Goal: Information Seeking & Learning: Learn about a topic

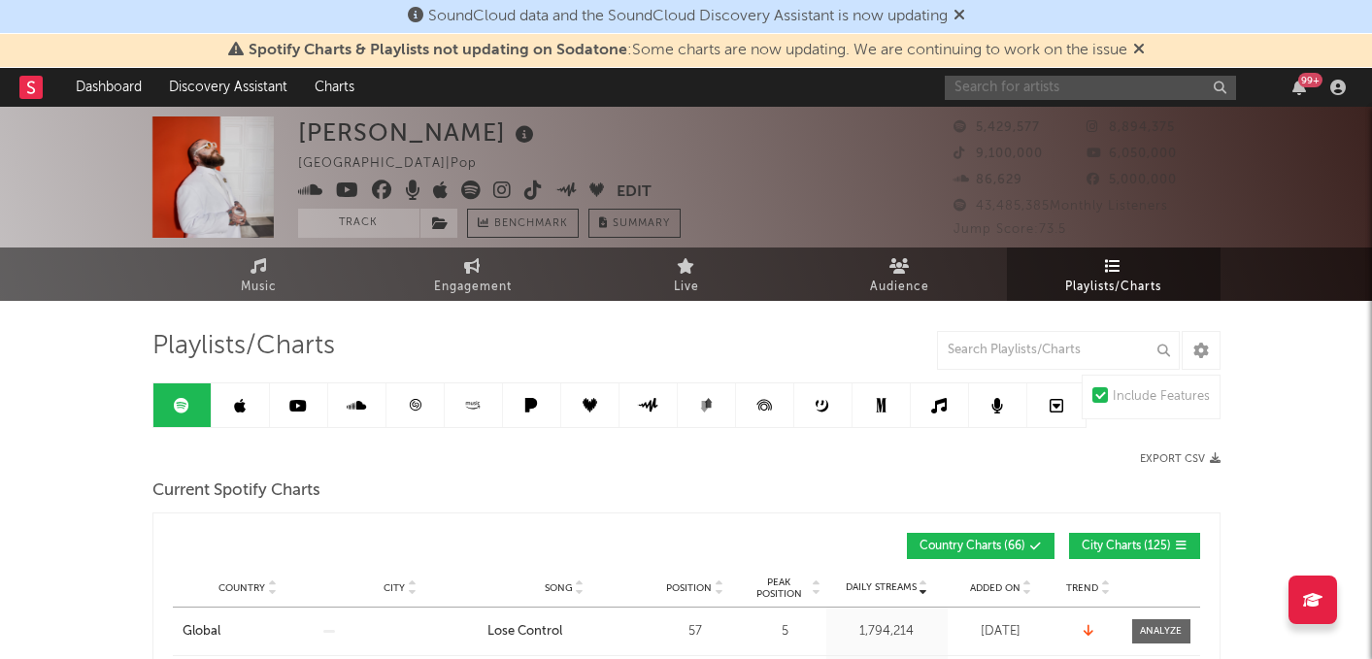
click at [1032, 87] on input "text" at bounding box center [1090, 88] width 291 height 24
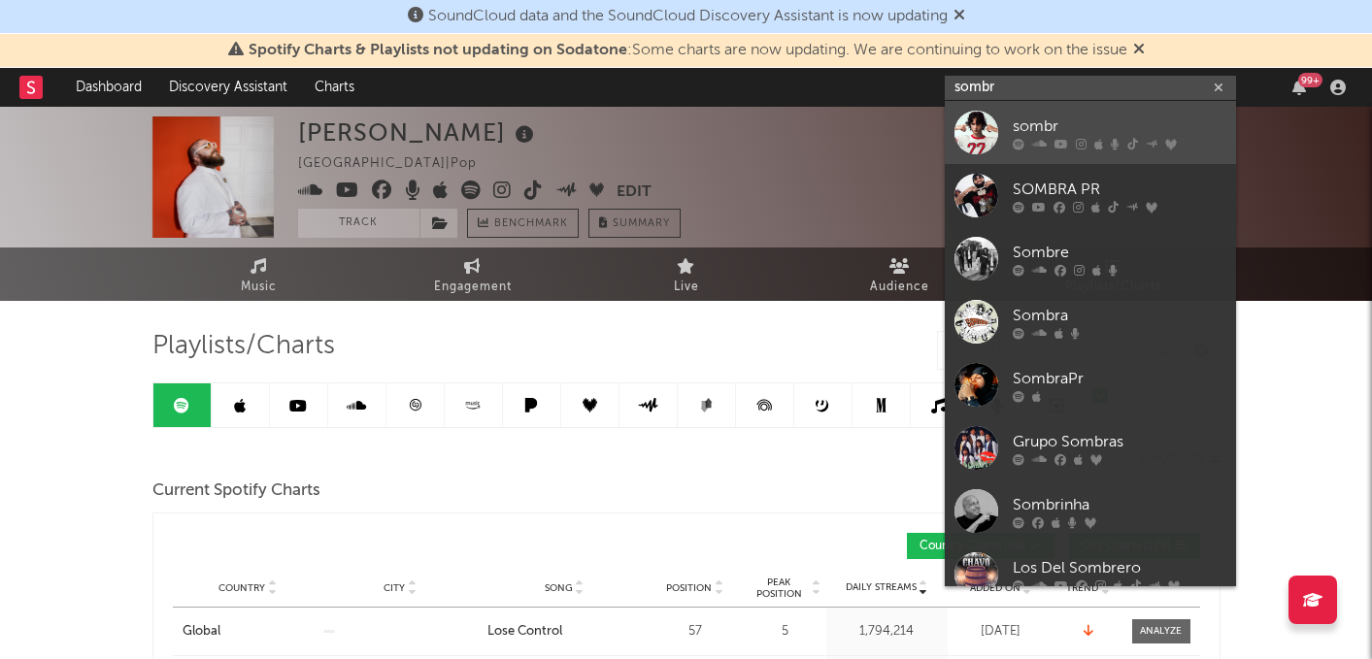
type input "sombr"
click at [1043, 126] on div "sombr" at bounding box center [1120, 126] width 214 height 23
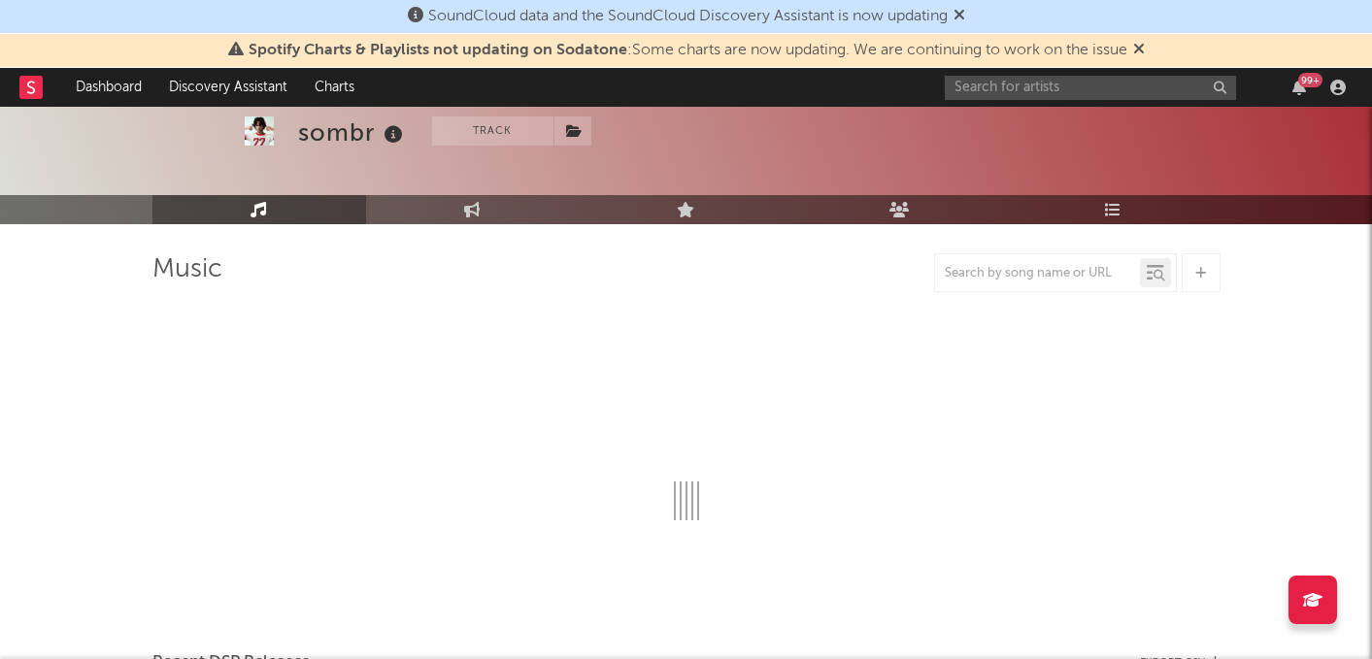
scroll to position [94, 0]
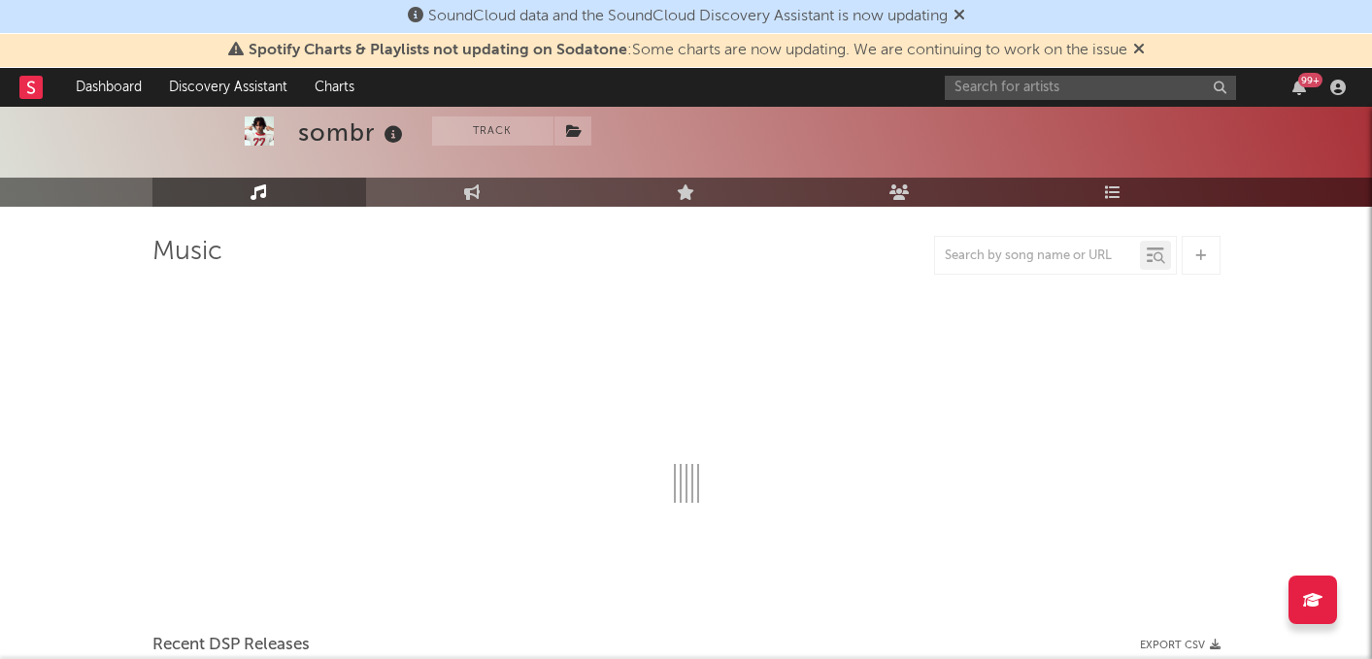
select select "6m"
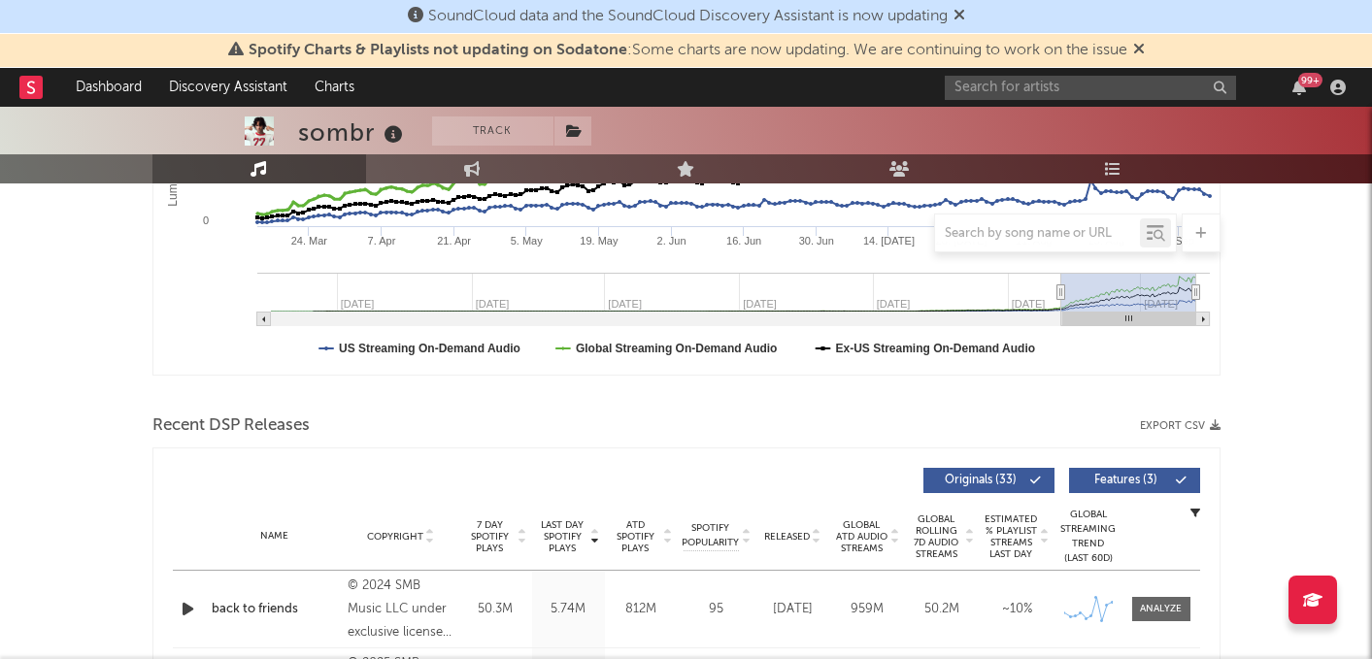
select select "6m"
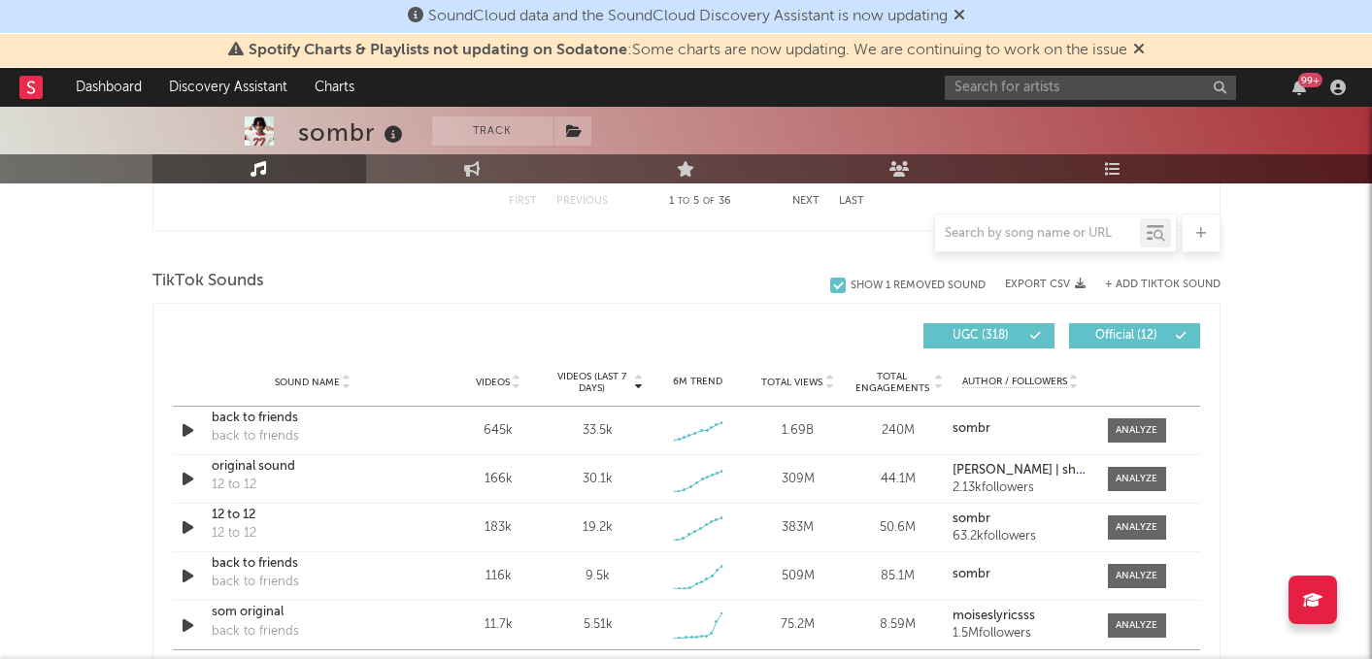
scroll to position [1247, 0]
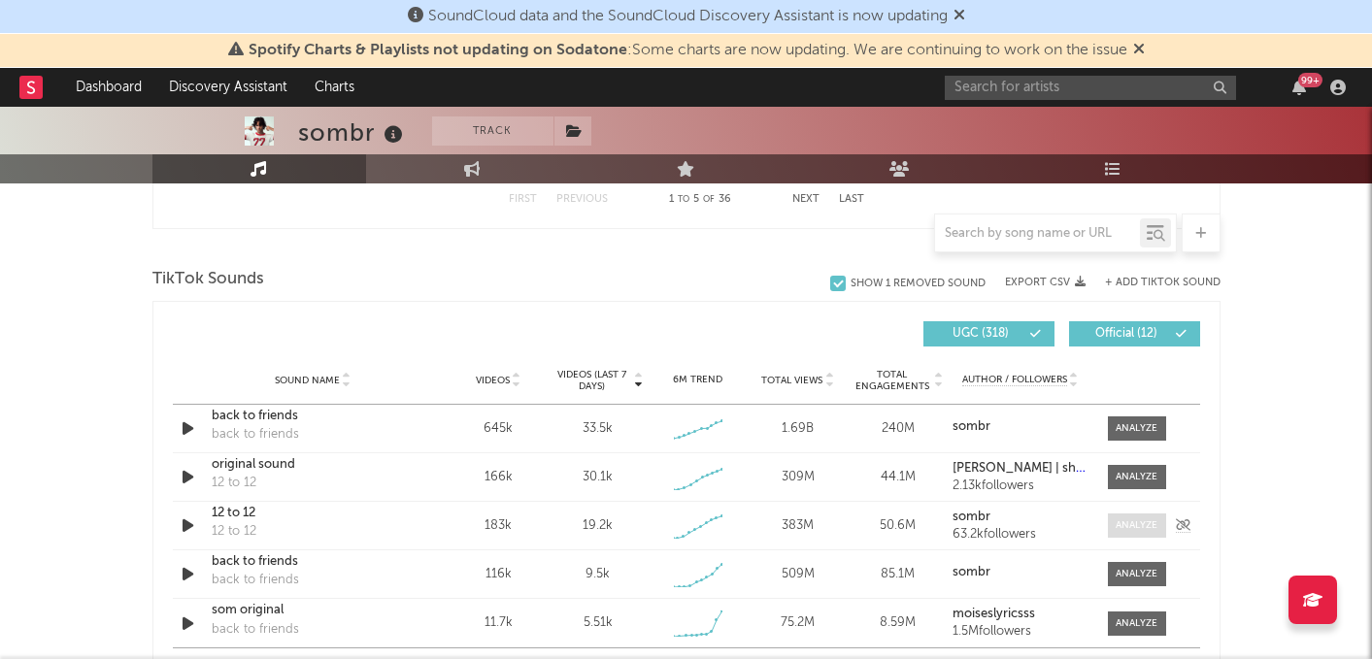
click at [1123, 524] on div at bounding box center [1137, 526] width 42 height 15
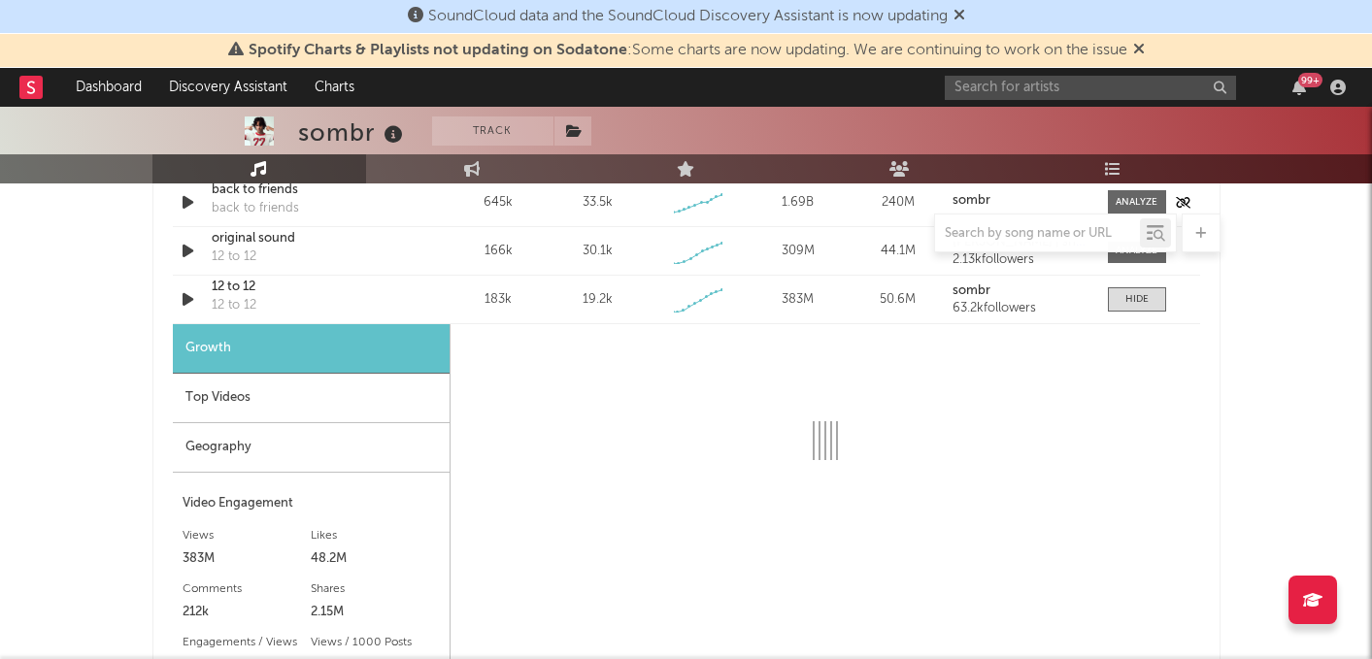
select select "1w"
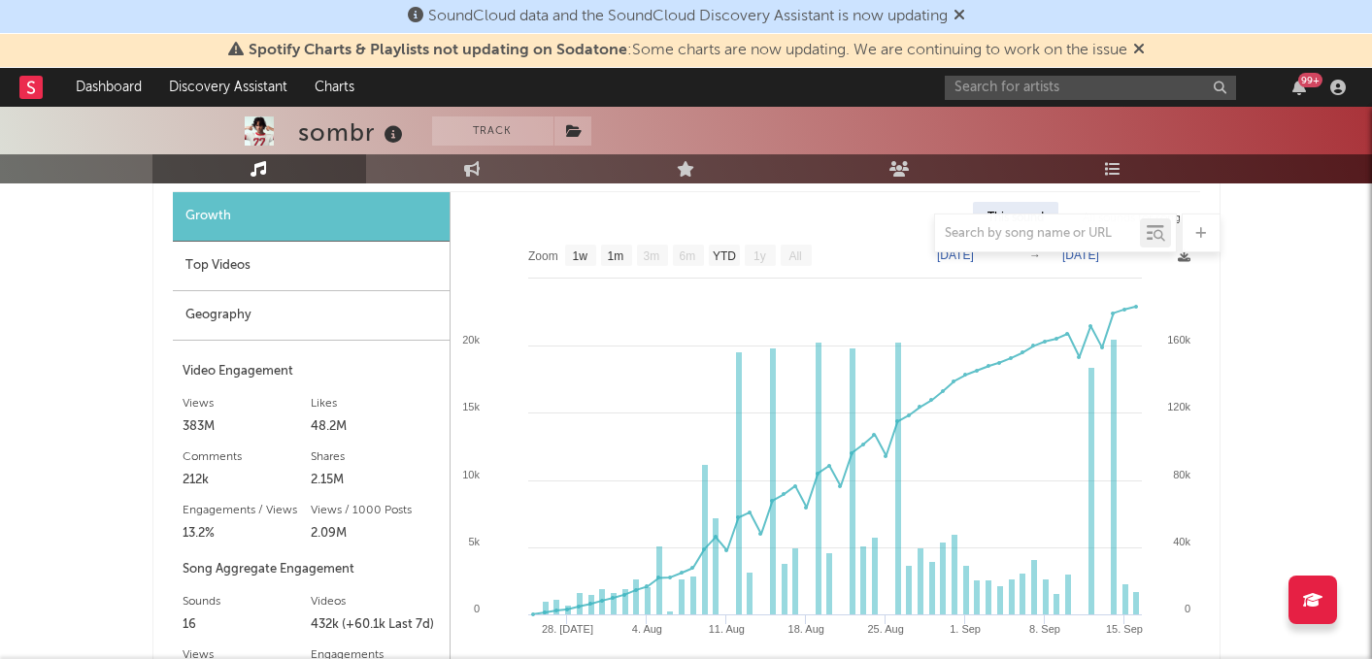
scroll to position [1605, 0]
click at [306, 263] on div "Top Videos" at bounding box center [311, 267] width 277 height 50
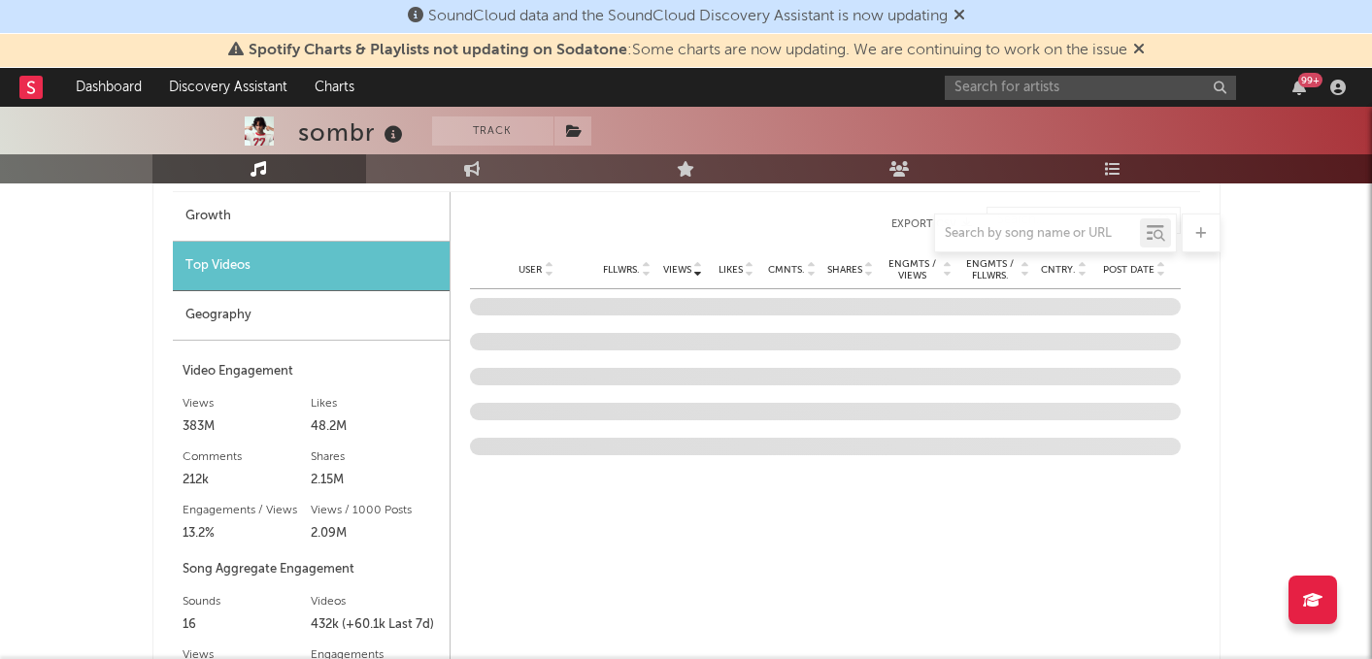
click at [308, 312] on div "Geography" at bounding box center [311, 316] width 277 height 50
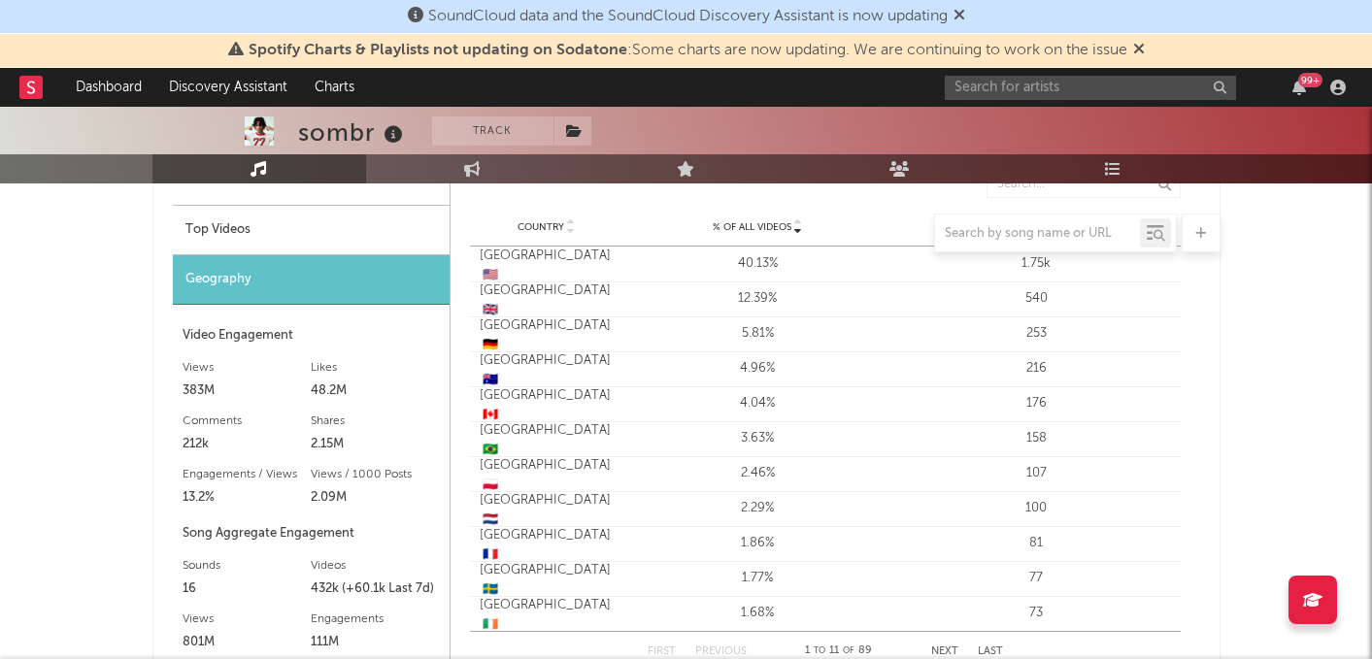
scroll to position [1646, 0]
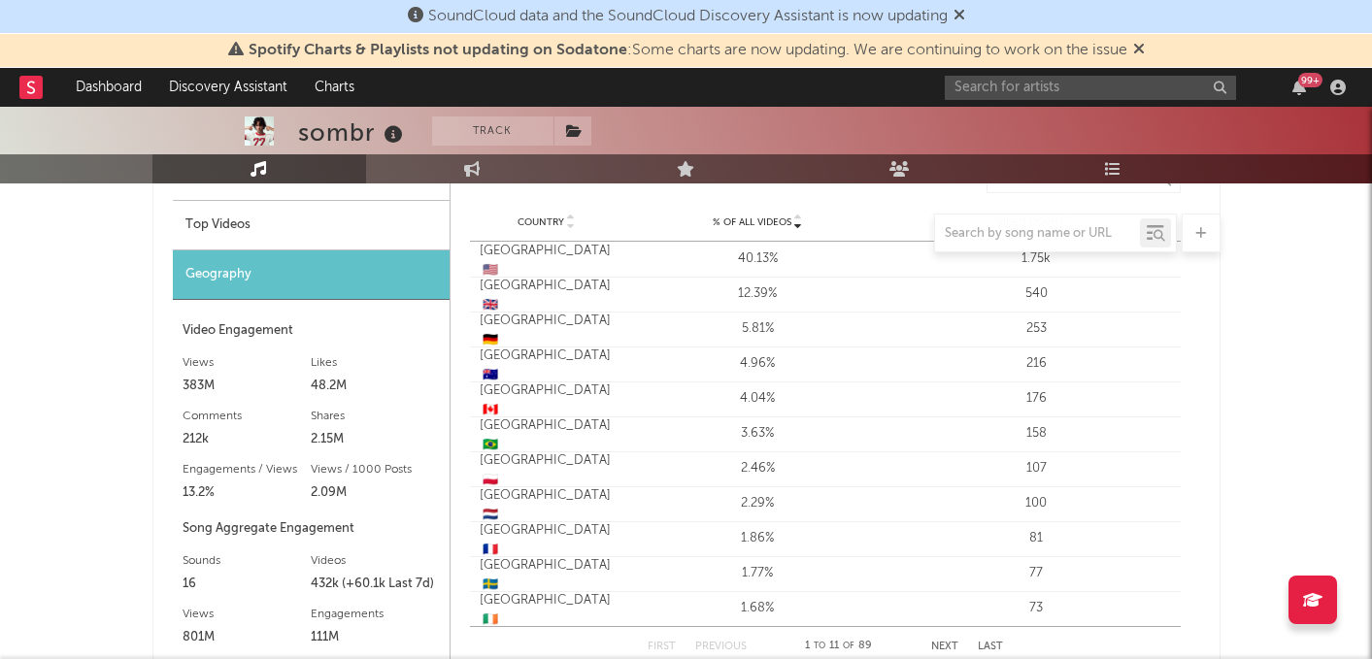
click at [777, 571] on div "1.77%" at bounding box center [757, 573] width 269 height 19
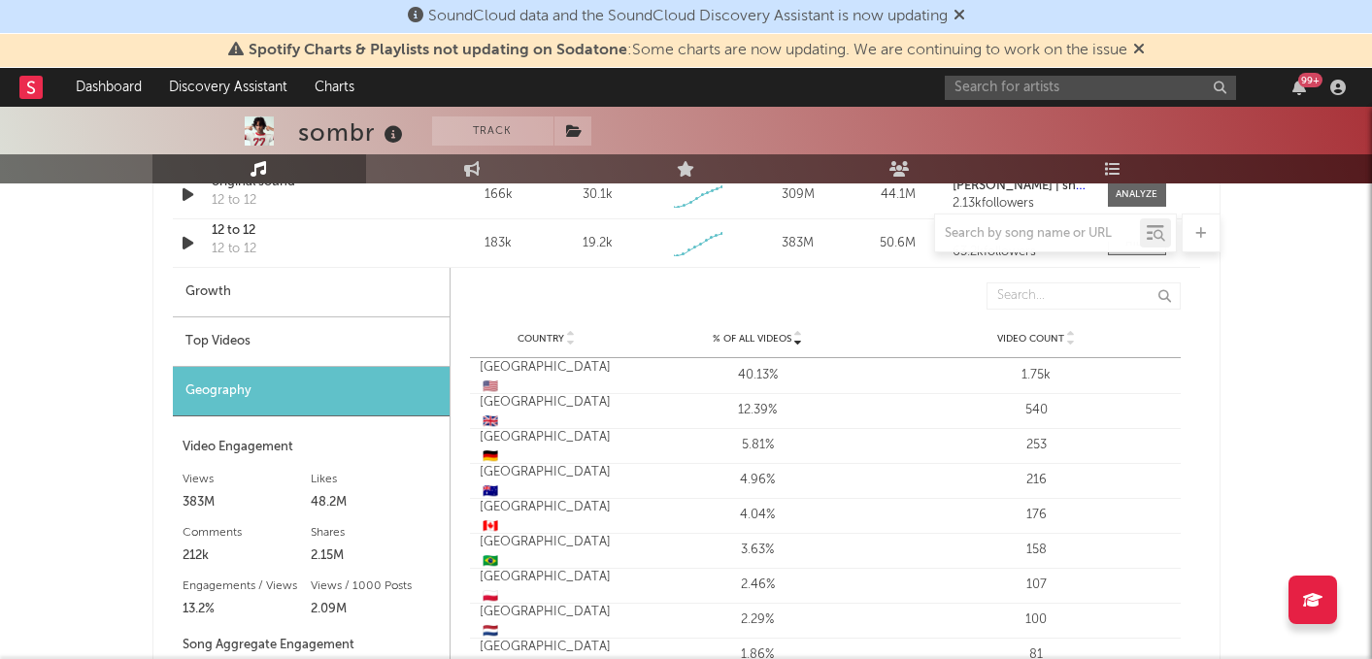
scroll to position [1530, 0]
